Goal: Transaction & Acquisition: Book appointment/travel/reservation

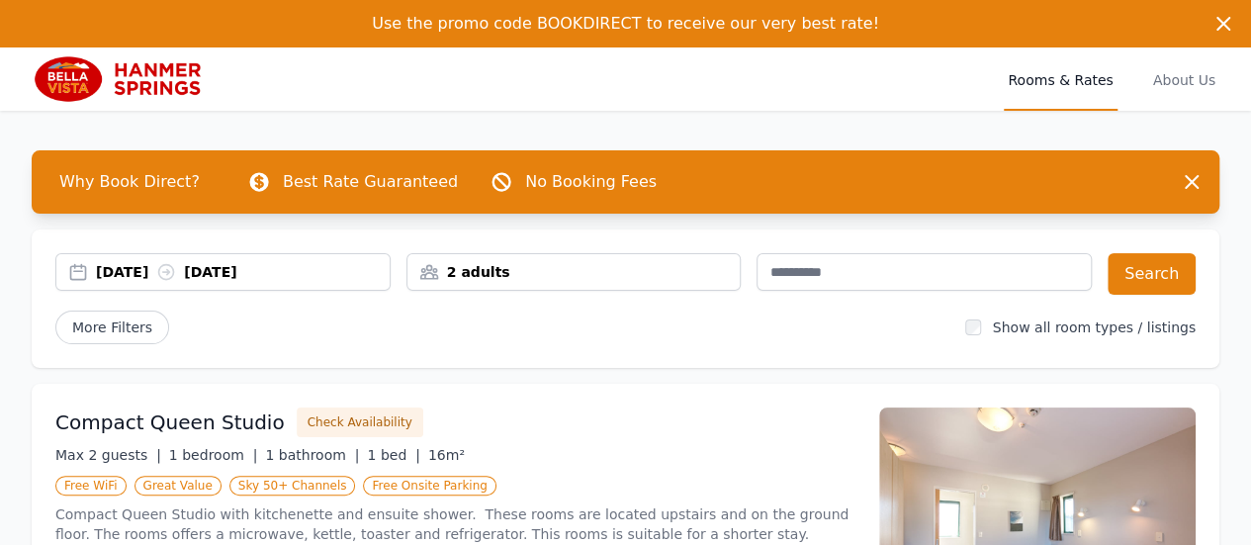
click at [497, 272] on div "2 adults" at bounding box center [574, 272] width 333 height 20
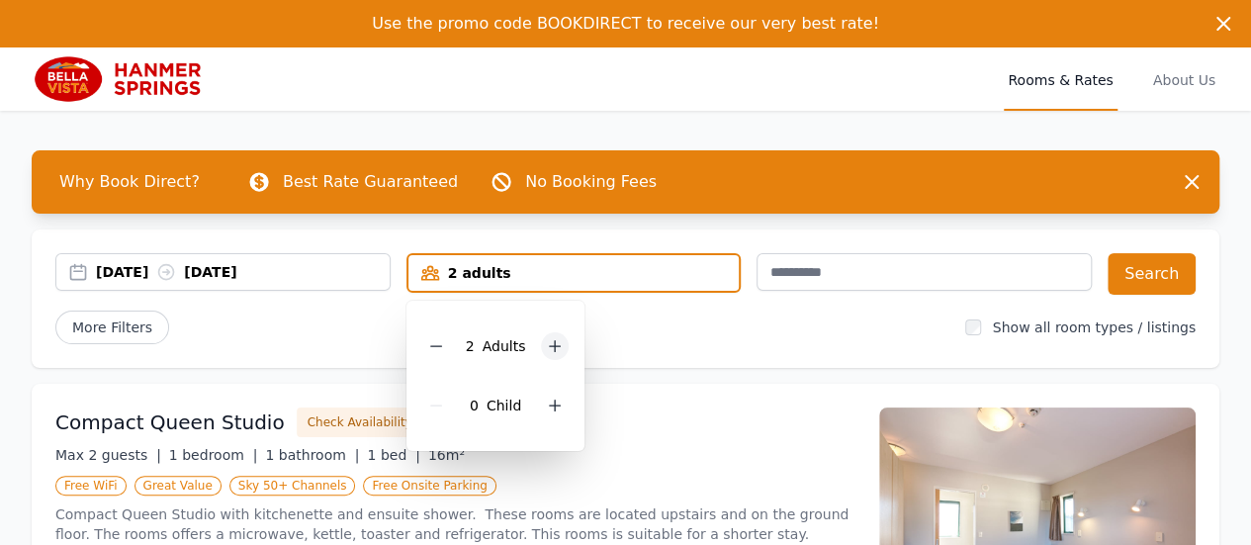
click at [555, 339] on icon at bounding box center [555, 346] width 16 height 16
click at [1150, 270] on button "Search" at bounding box center [1152, 274] width 88 height 42
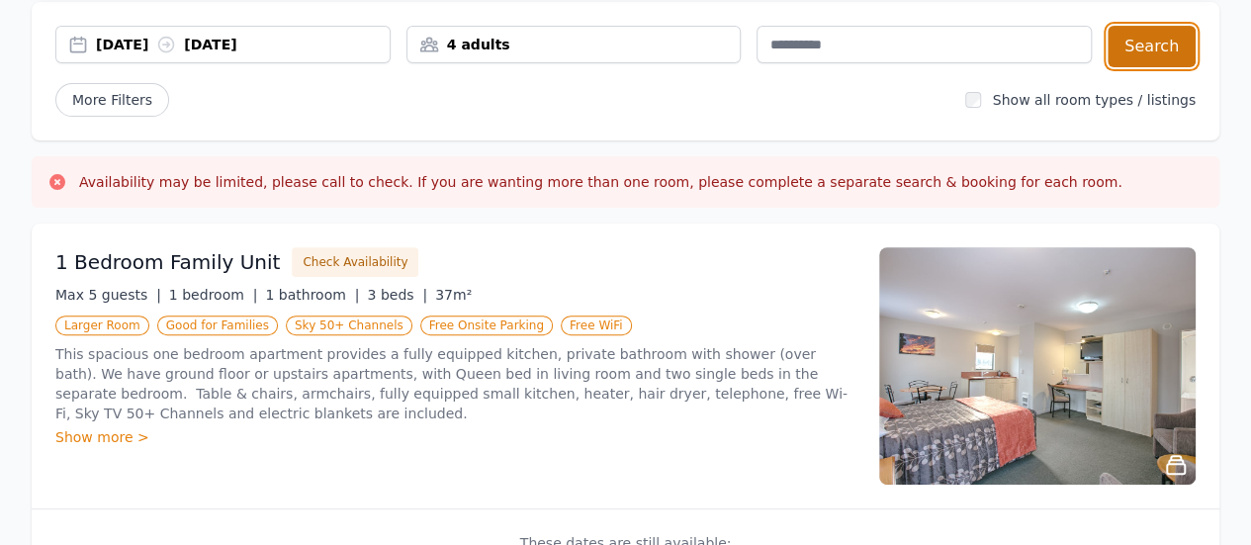
scroll to position [224, 0]
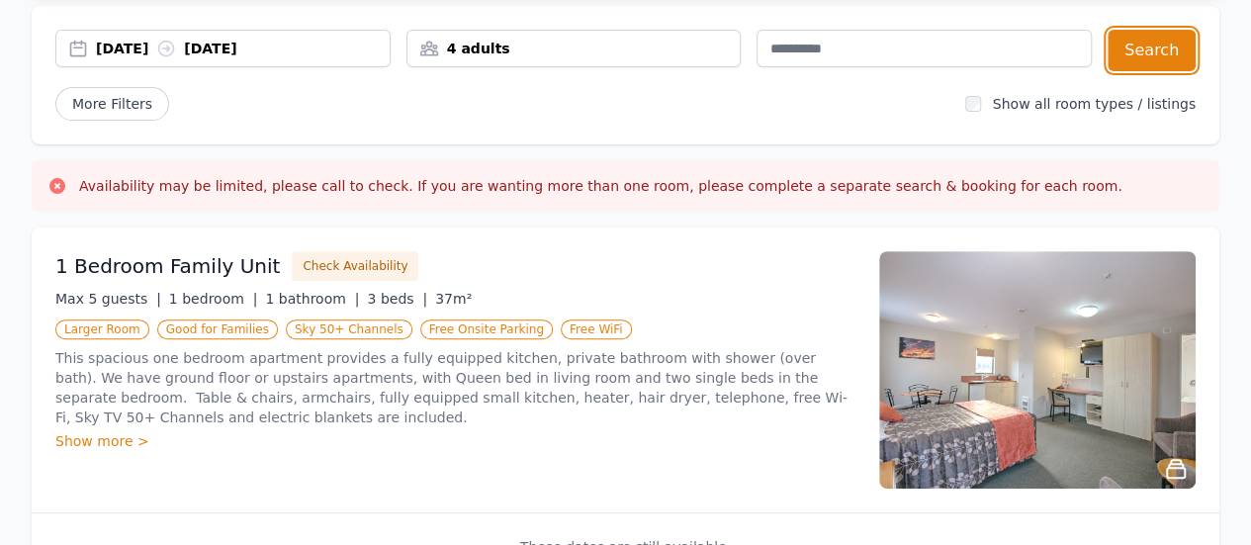
click at [479, 48] on div "4 adults" at bounding box center [574, 49] width 333 height 20
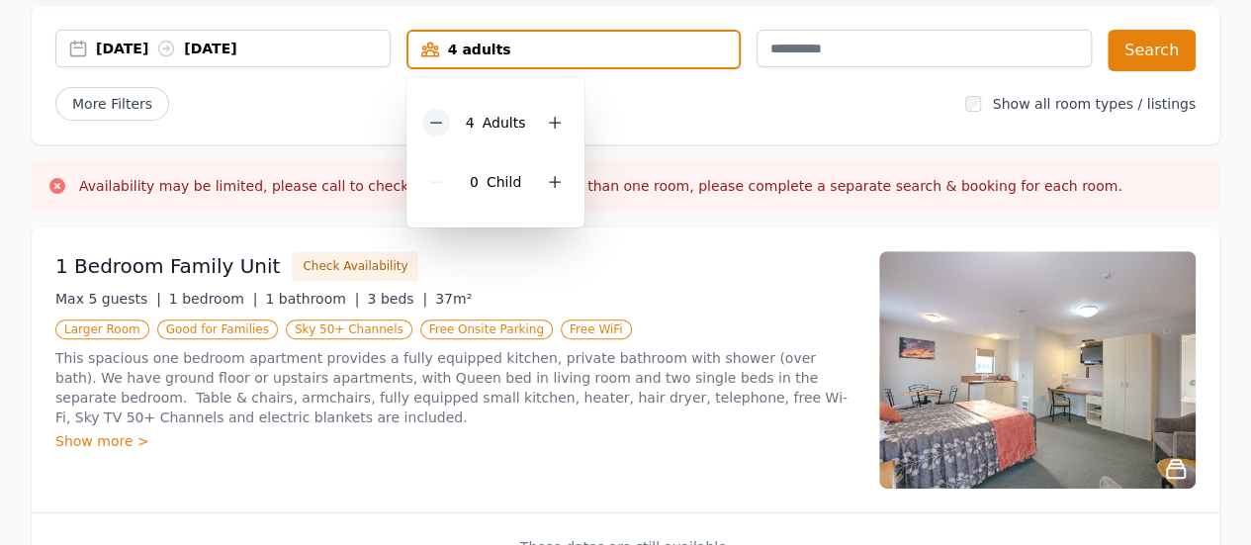
click at [437, 123] on icon at bounding box center [435, 123] width 11 height 0
click at [1143, 52] on button "Search" at bounding box center [1152, 51] width 88 height 42
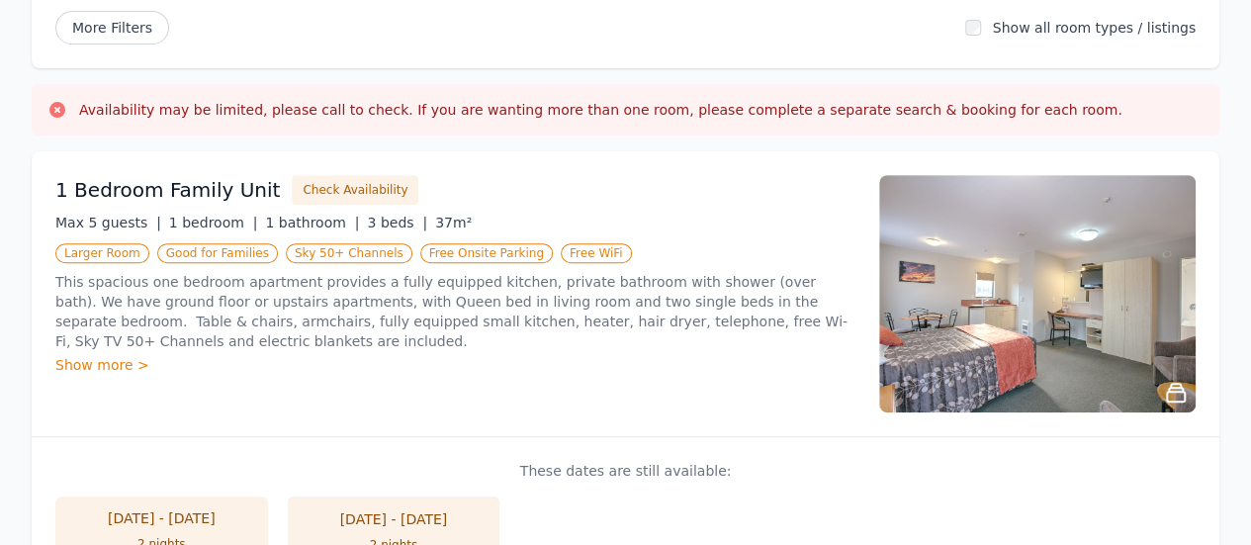
scroll to position [303, 0]
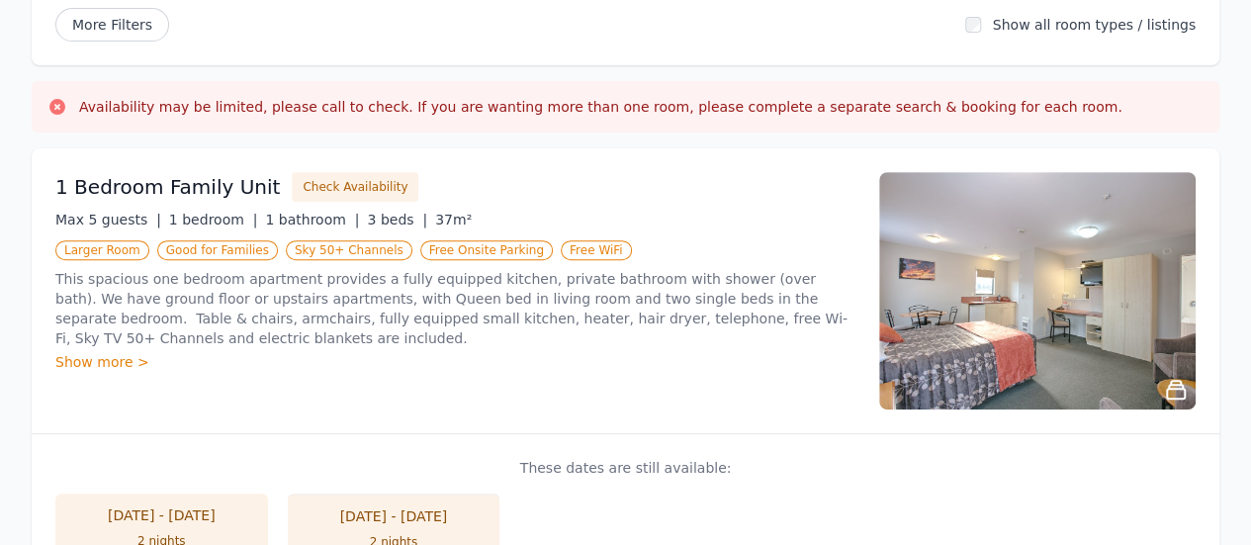
click at [90, 362] on div "Show more >" at bounding box center [455, 362] width 800 height 20
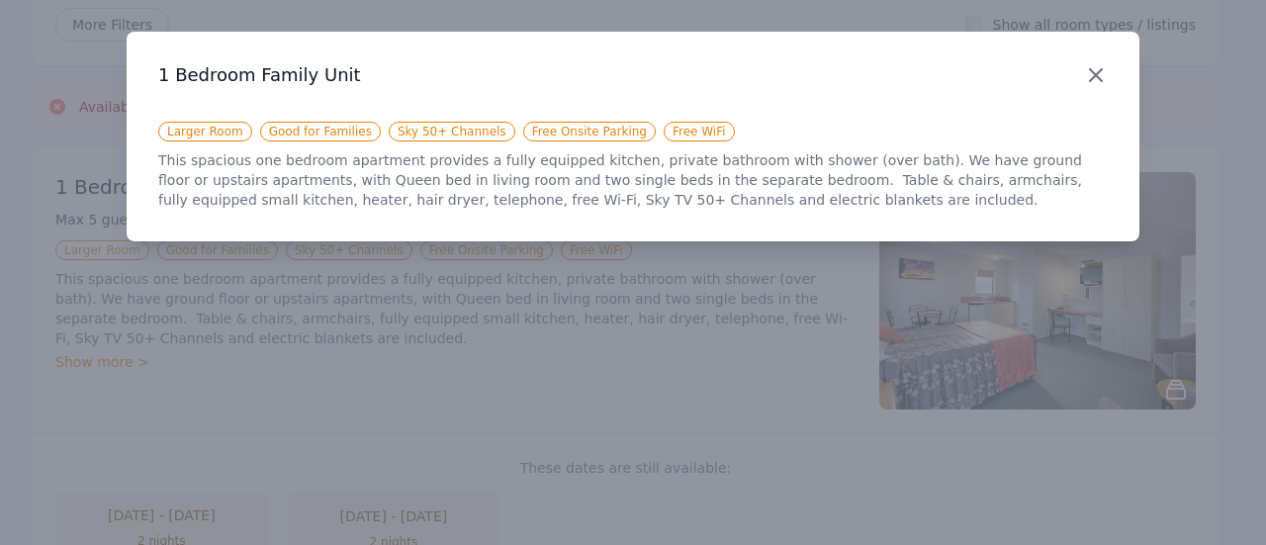
click at [1092, 76] on icon "button" at bounding box center [1096, 75] width 24 height 24
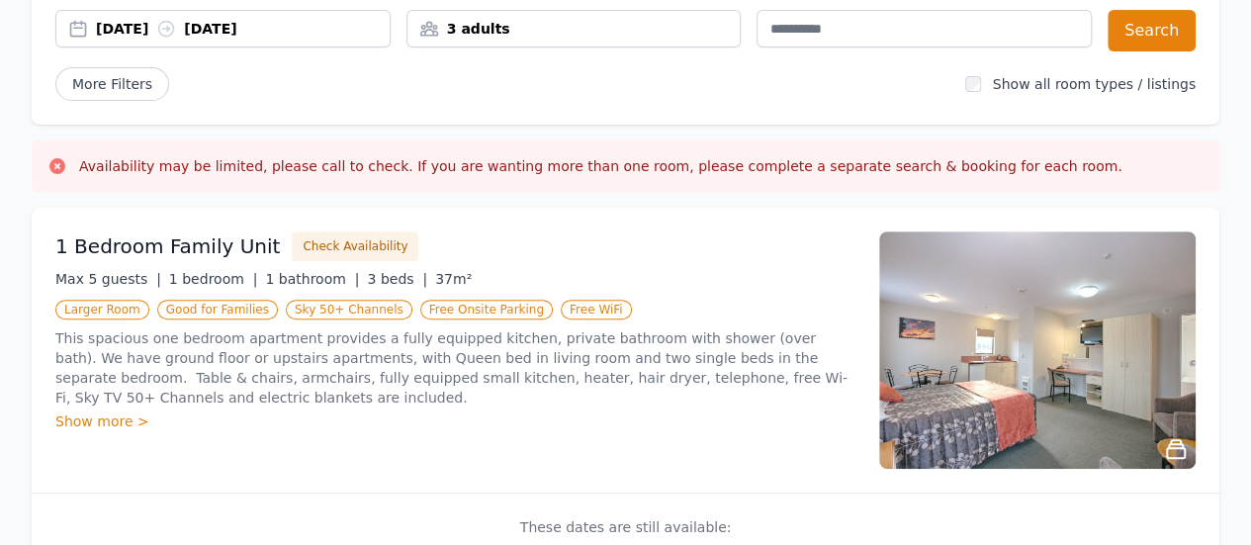
scroll to position [247, 0]
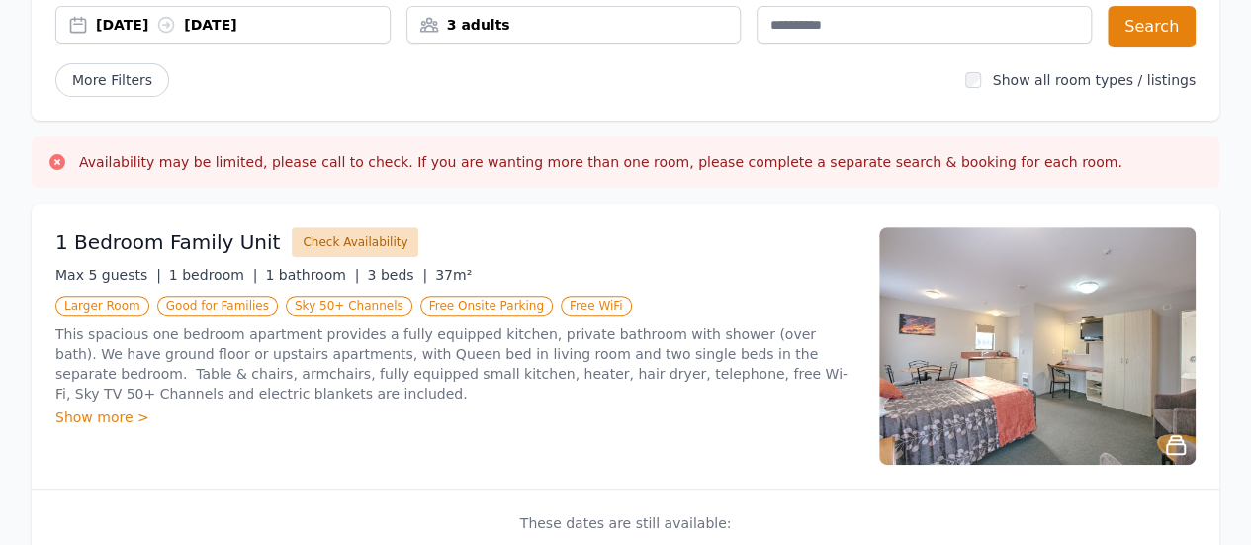
click at [334, 241] on button "Check Availability" at bounding box center [355, 242] width 127 height 30
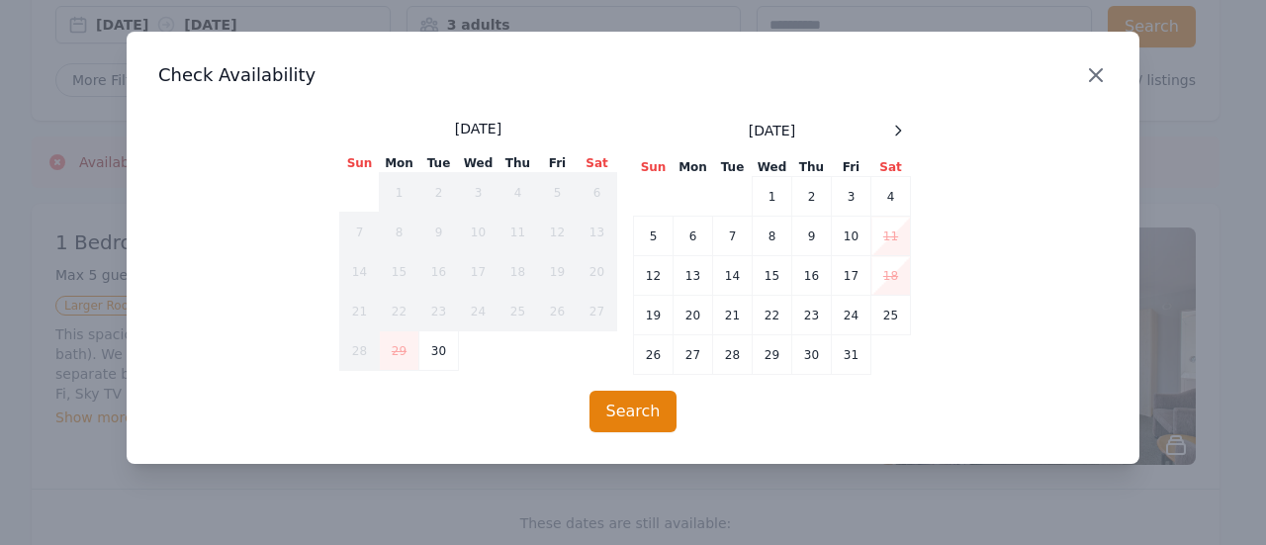
click at [1091, 73] on icon "button" at bounding box center [1096, 75] width 24 height 24
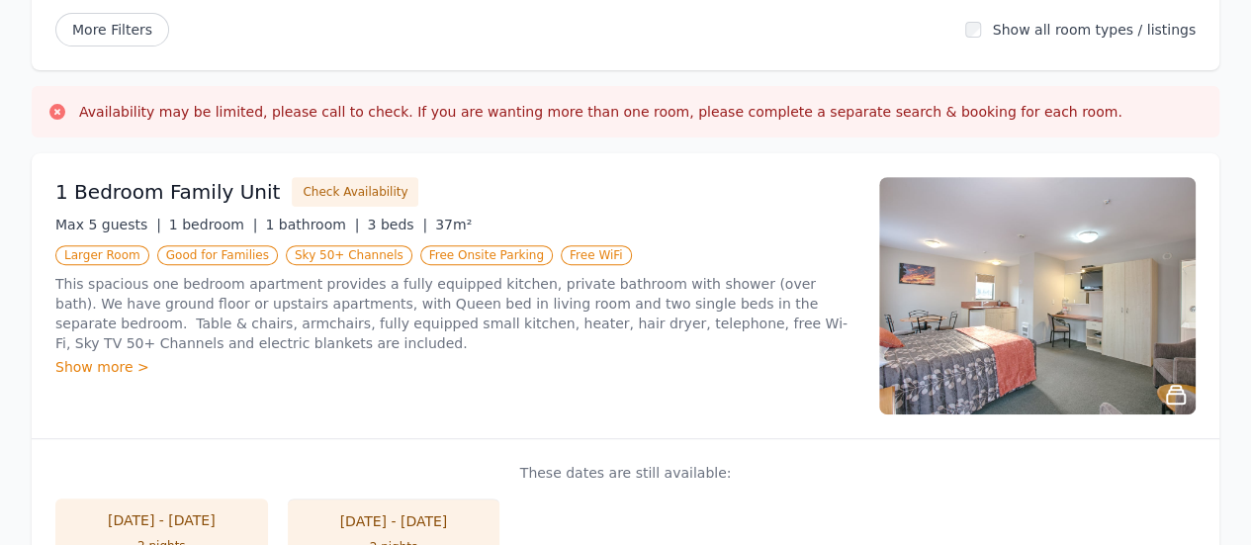
scroll to position [318, 0]
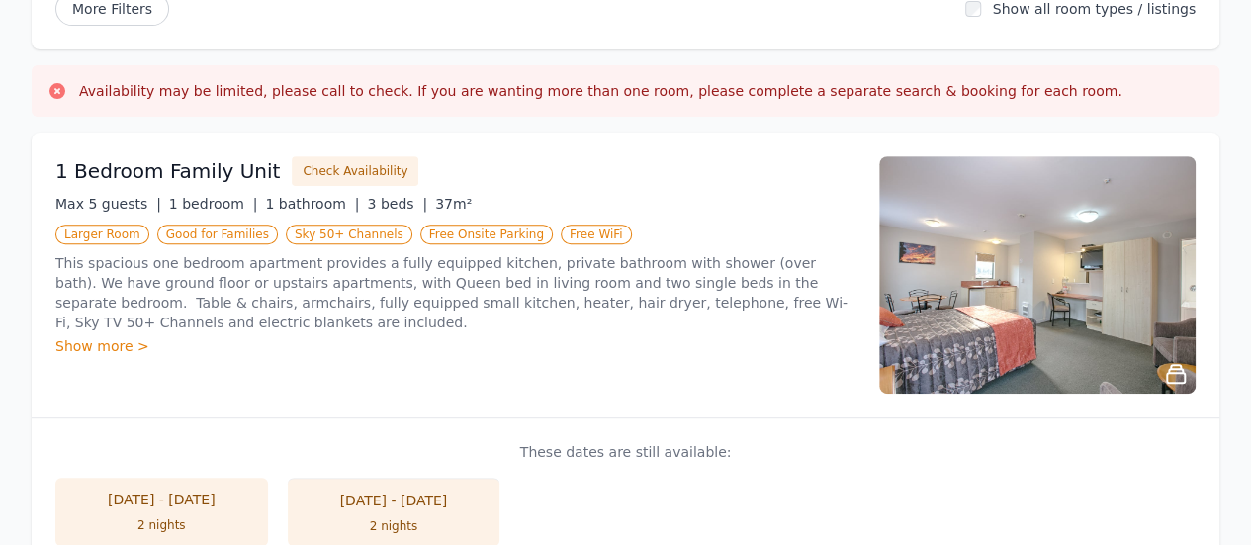
click at [961, 337] on img at bounding box center [1037, 274] width 317 height 237
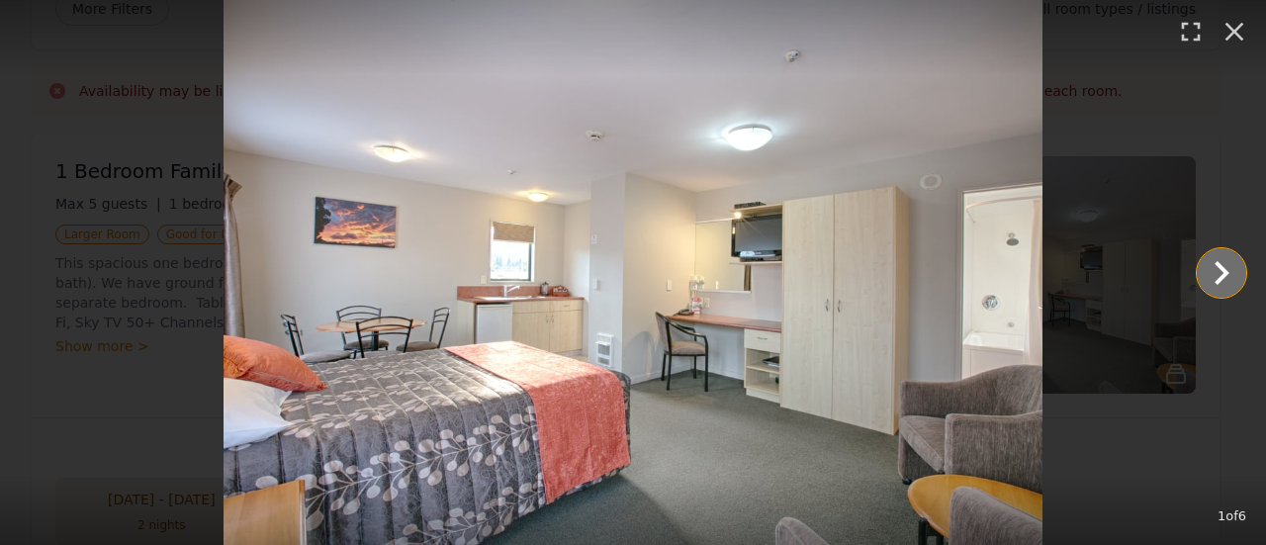
click at [1214, 275] on icon "Show slide 2 of 6" at bounding box center [1221, 272] width 47 height 47
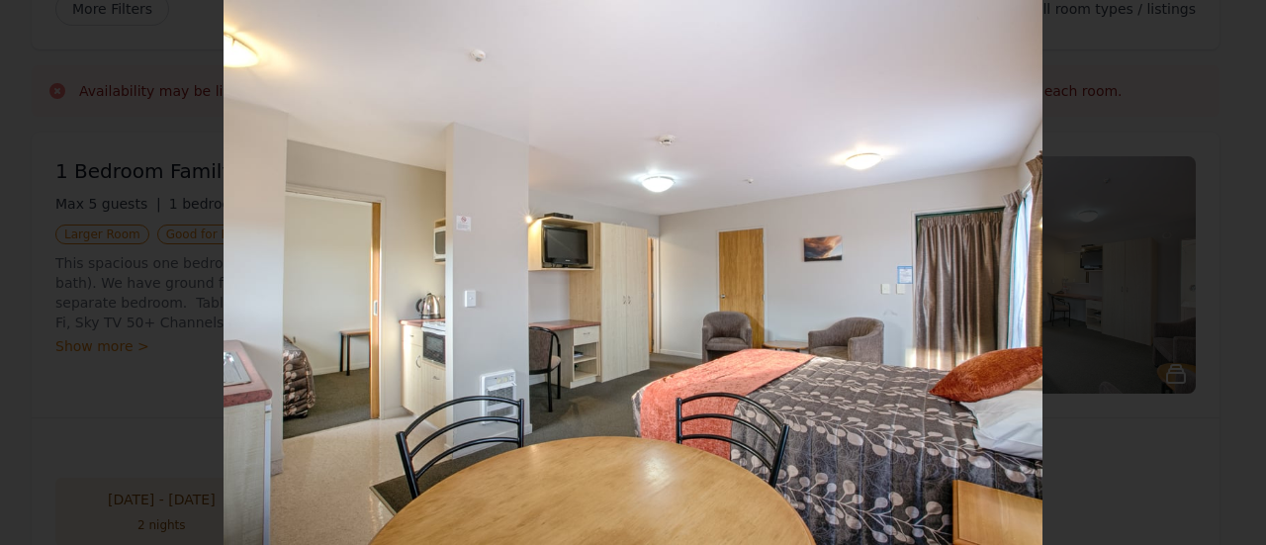
click at [1216, 283] on icon "Show slide 3 of 6" at bounding box center [1221, 272] width 47 height 47
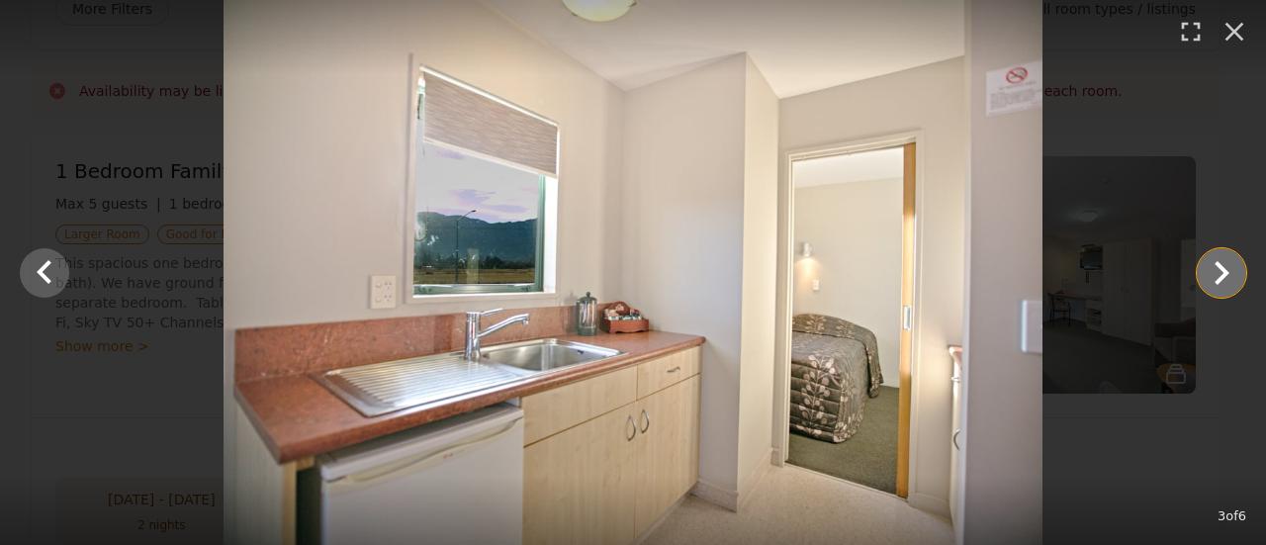
click at [1219, 281] on icon "Show slide 4 of 6" at bounding box center [1222, 273] width 15 height 24
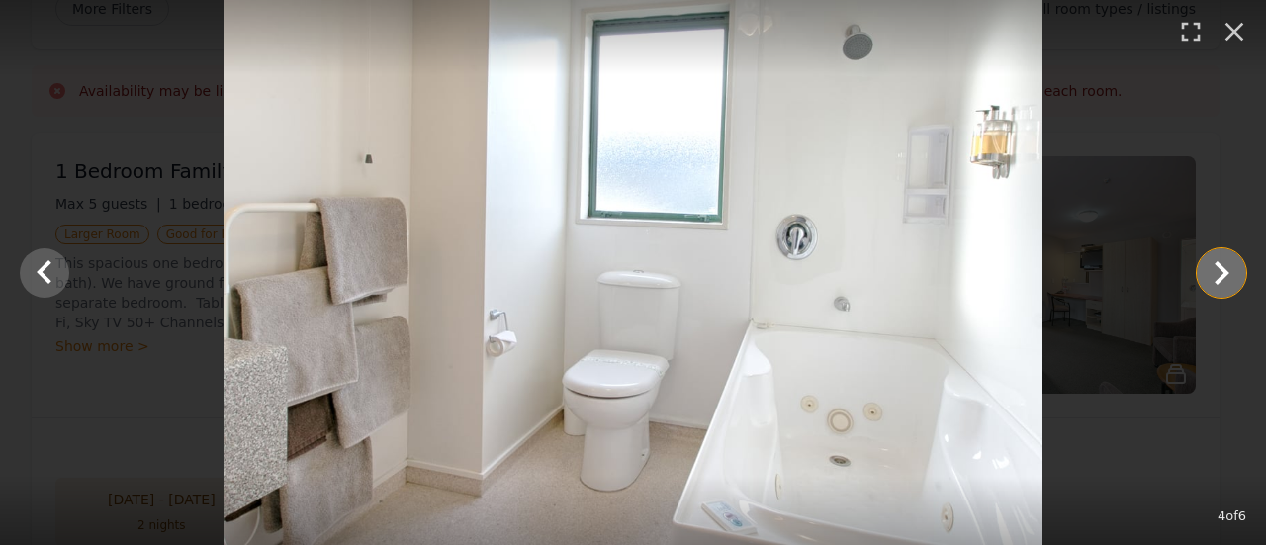
click at [1219, 285] on icon "Show slide 5 of 6" at bounding box center [1221, 272] width 47 height 47
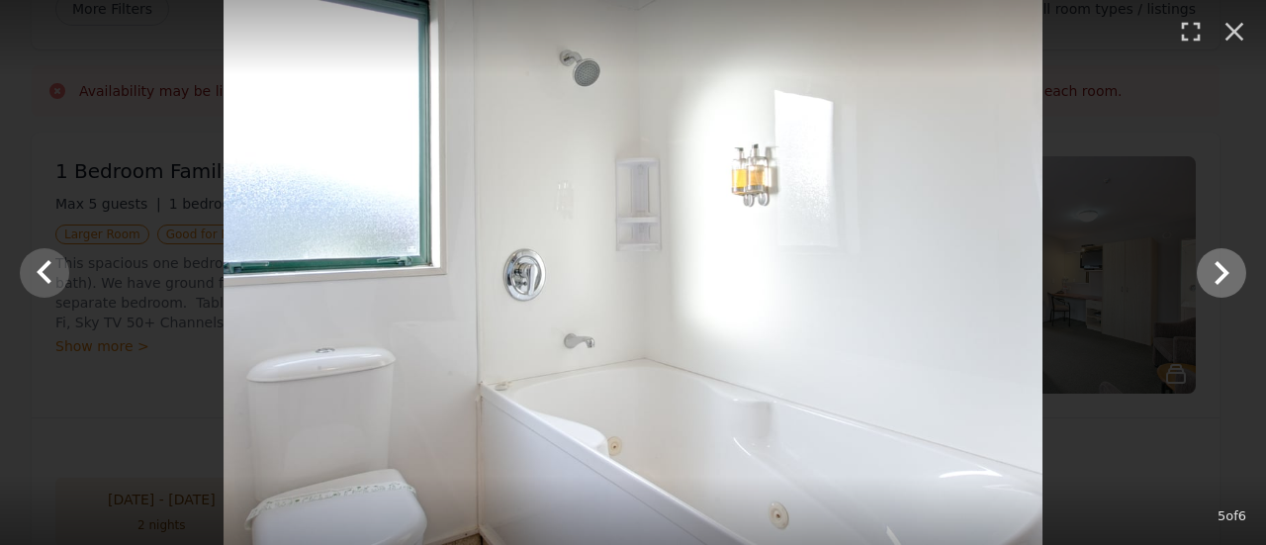
click at [1224, 284] on icon "Show slide 6 of 6" at bounding box center [1221, 272] width 47 height 47
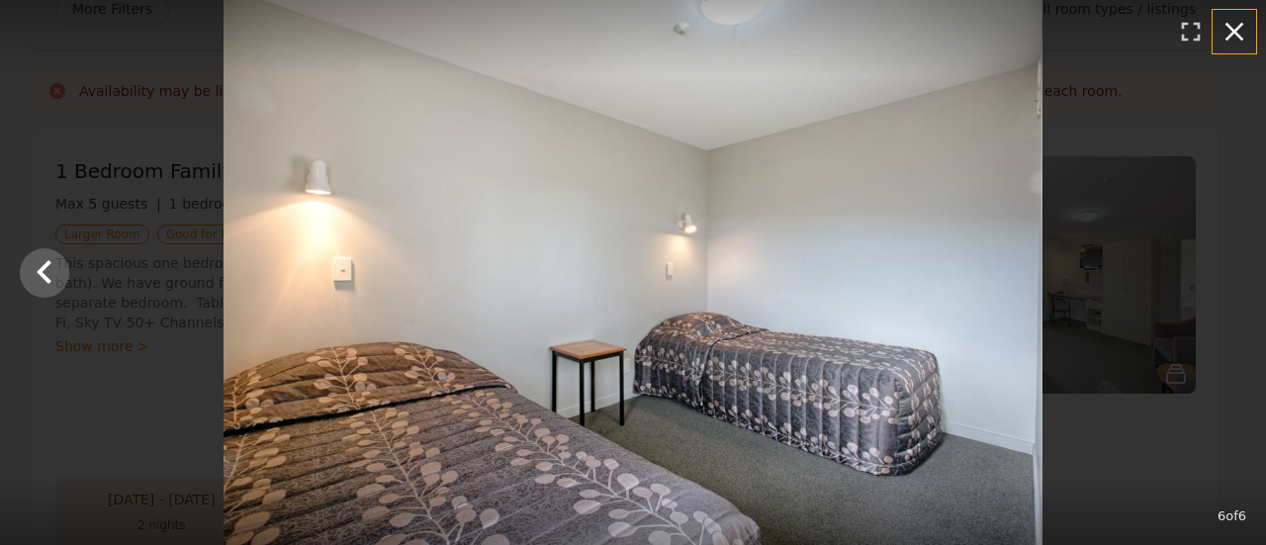
click at [1238, 42] on icon "button" at bounding box center [1235, 32] width 32 height 32
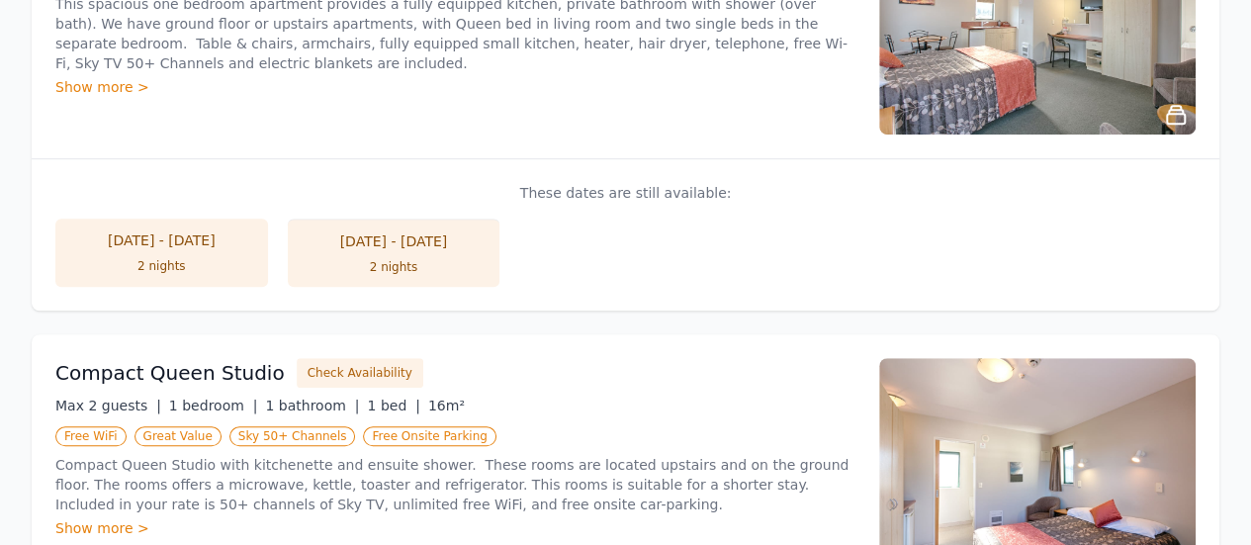
scroll to position [0, 0]
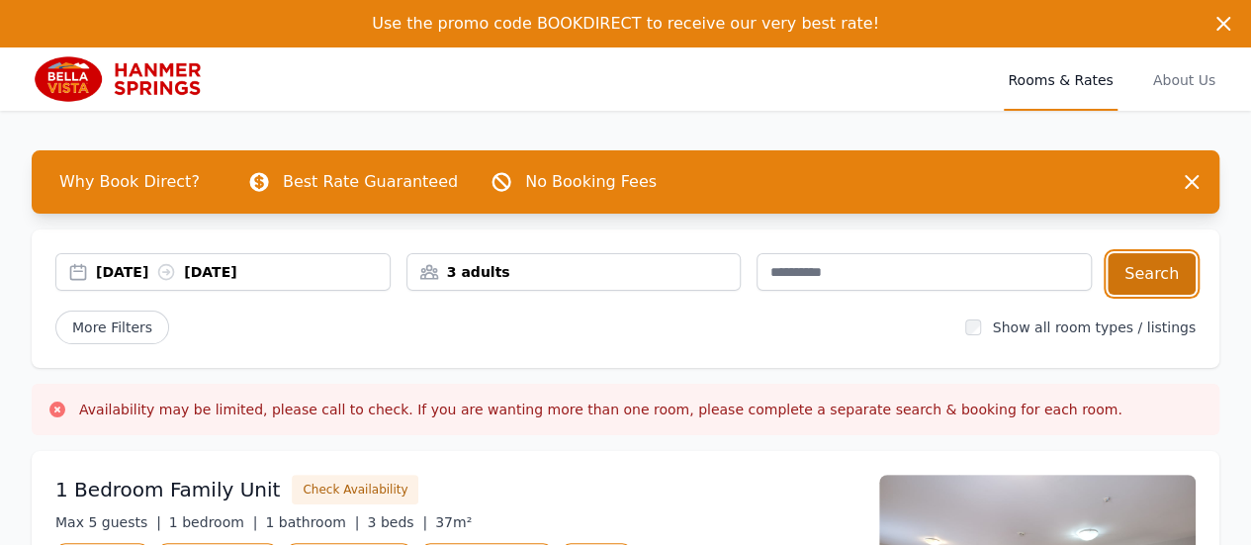
click at [1156, 279] on button "Search" at bounding box center [1152, 274] width 88 height 42
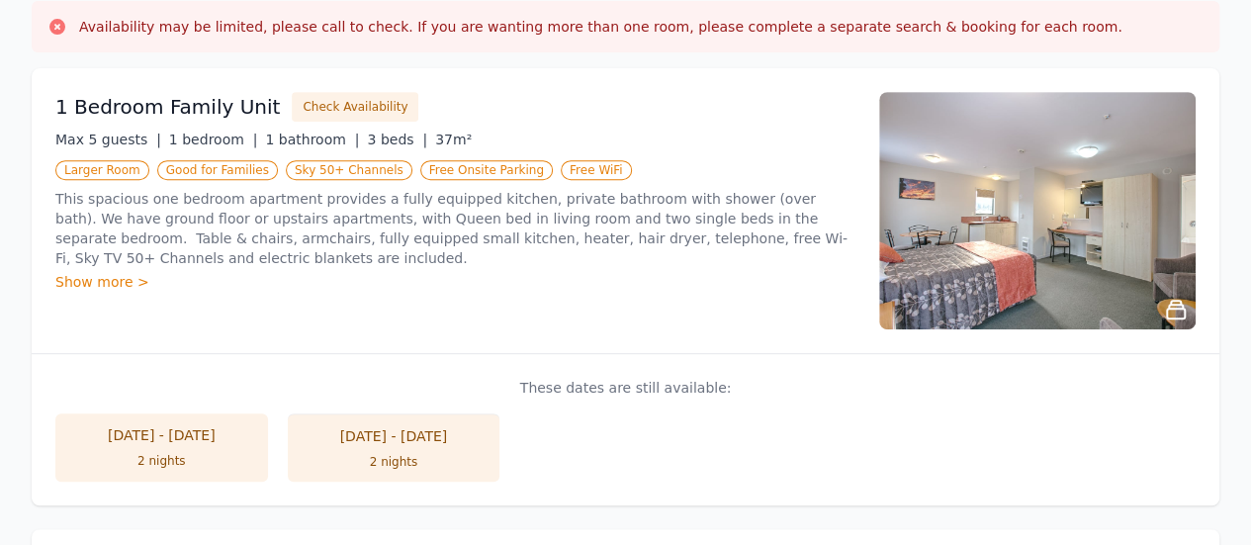
scroll to position [386, 0]
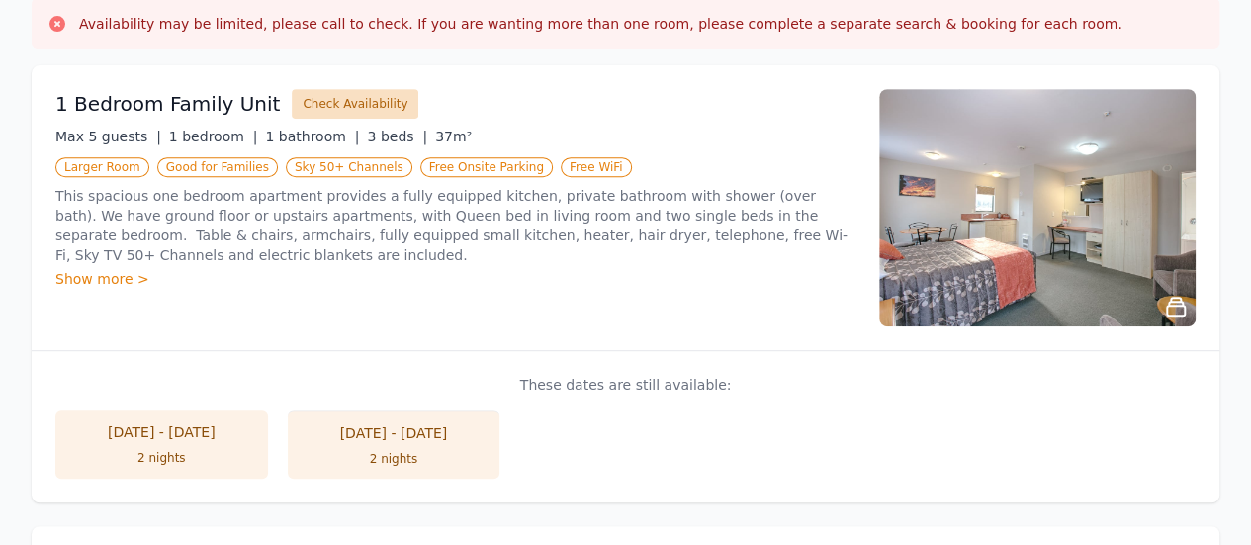
click at [339, 98] on button "Check Availability" at bounding box center [355, 104] width 127 height 30
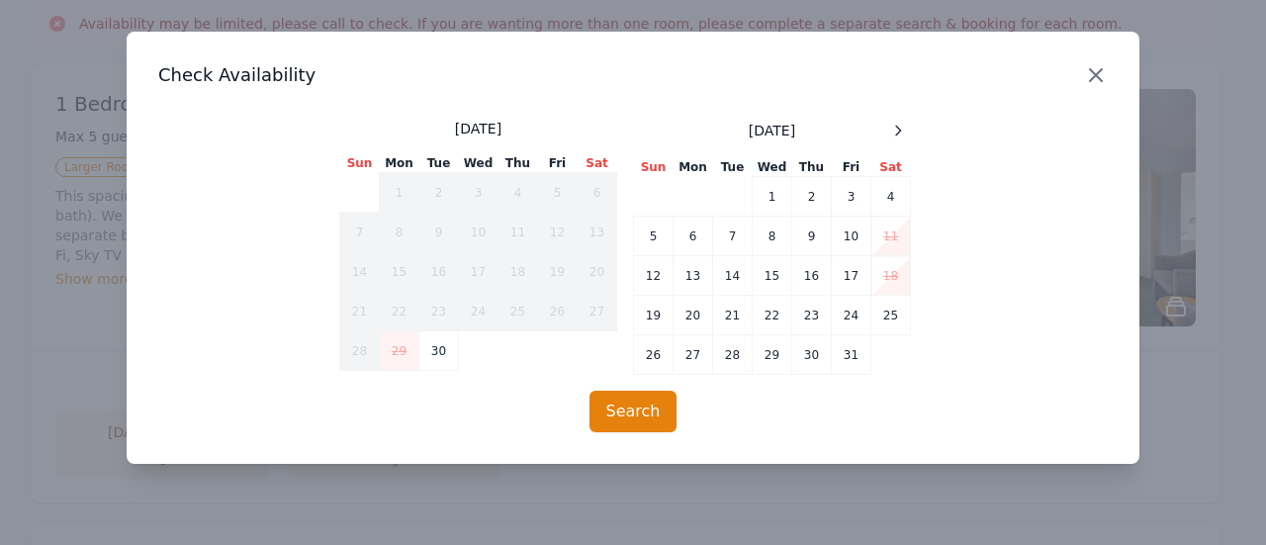
click at [1089, 76] on icon "button" at bounding box center [1096, 75] width 24 height 24
